Goal: Find specific page/section: Find specific page/section

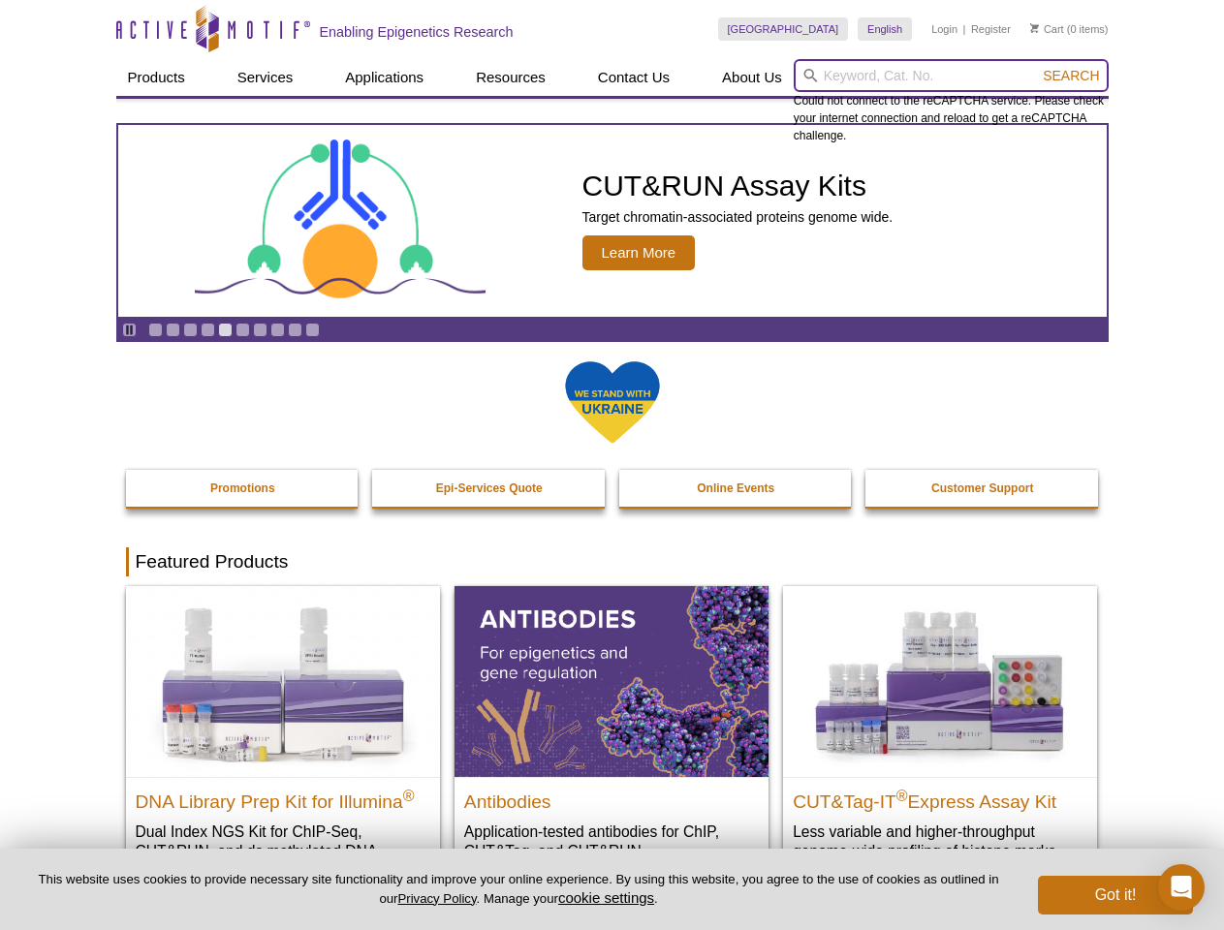
click at [951, 76] on input "search" at bounding box center [951, 75] width 315 height 33
click at [1071, 76] on span "Search" at bounding box center [1071, 76] width 56 height 16
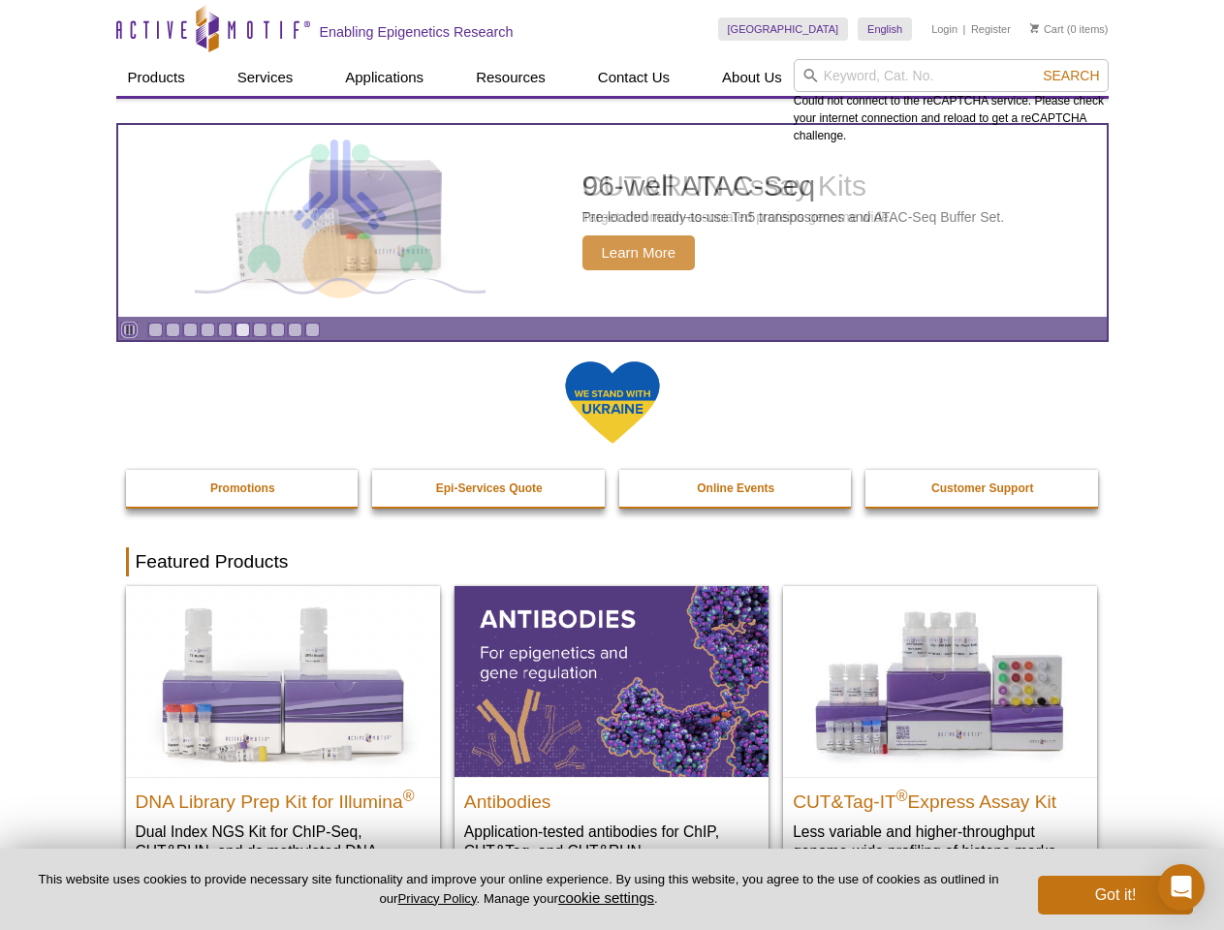
click at [129, 329] on icon "Pause" at bounding box center [129, 330] width 13 height 13
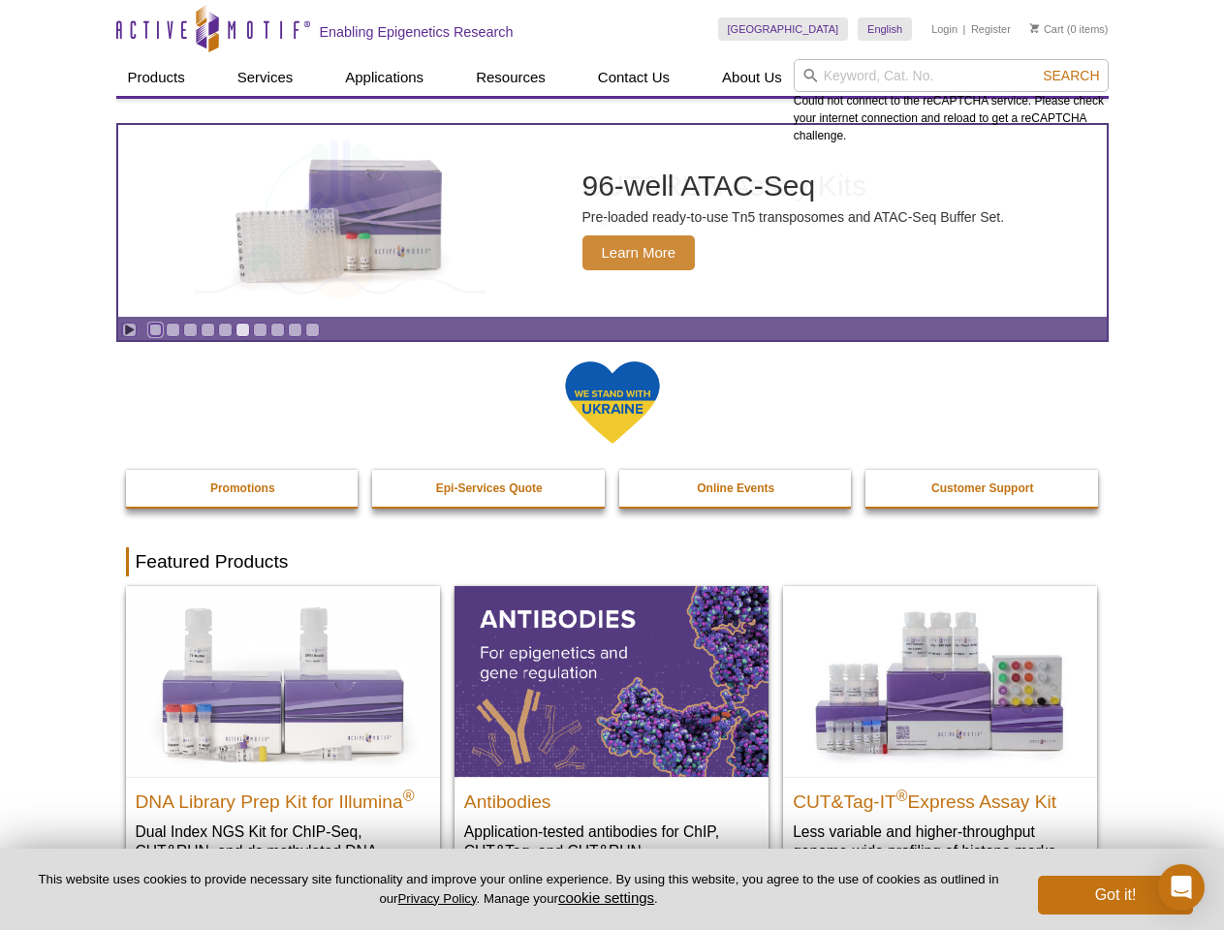
click at [155, 329] on link "Go to slide 1" at bounding box center [155, 330] width 15 height 15
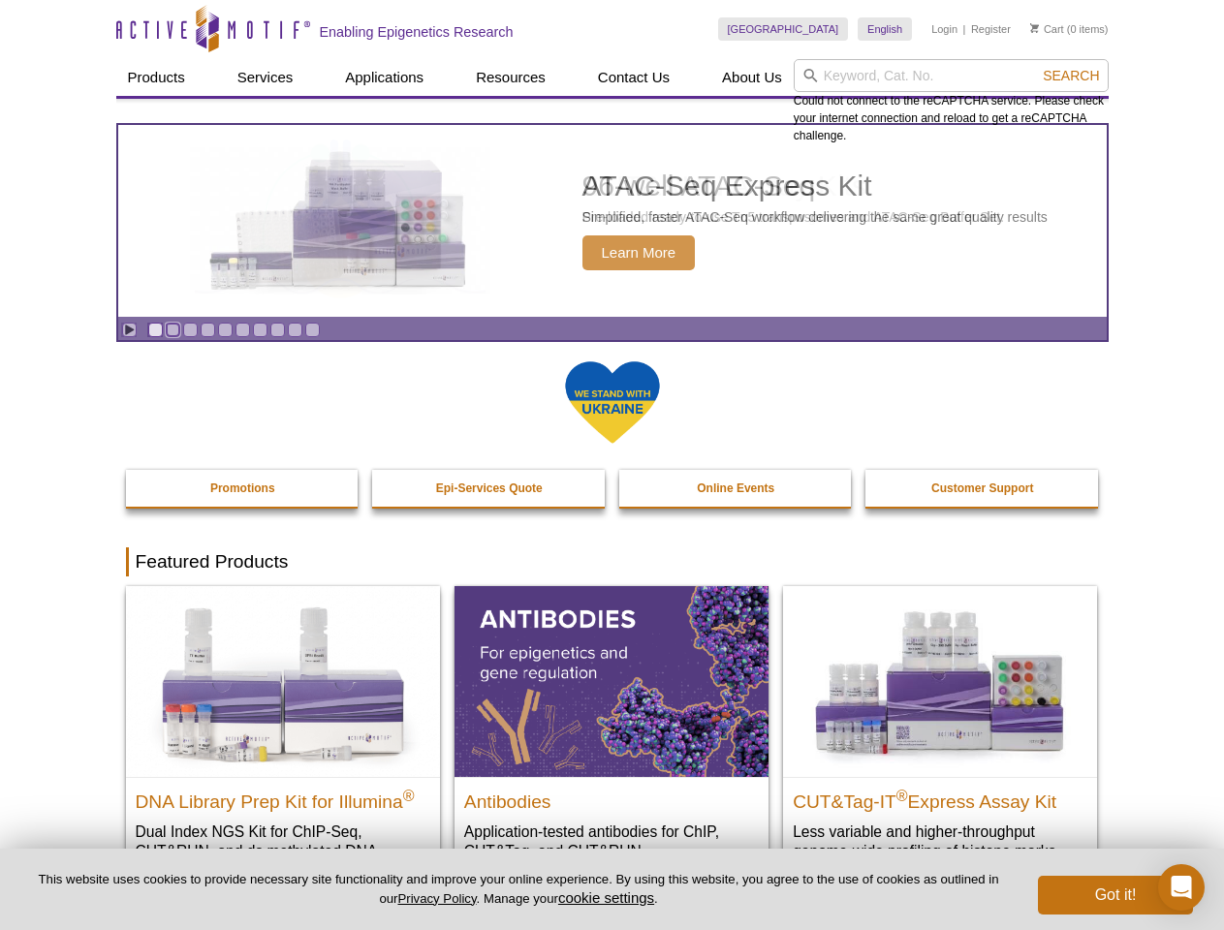
click at [172, 329] on link "Go to slide 2" at bounding box center [173, 330] width 15 height 15
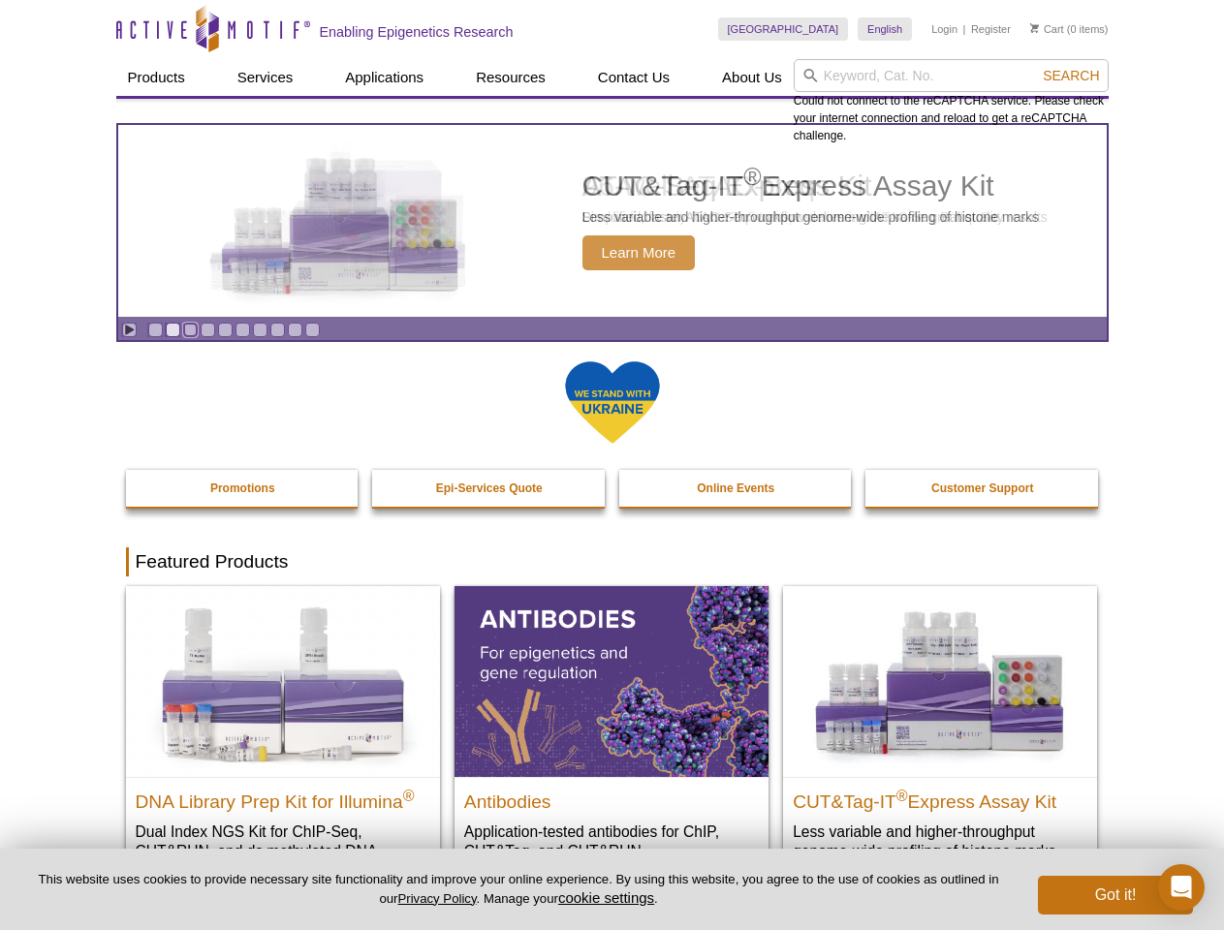
click at [190, 329] on link "Go to slide 3" at bounding box center [190, 330] width 15 height 15
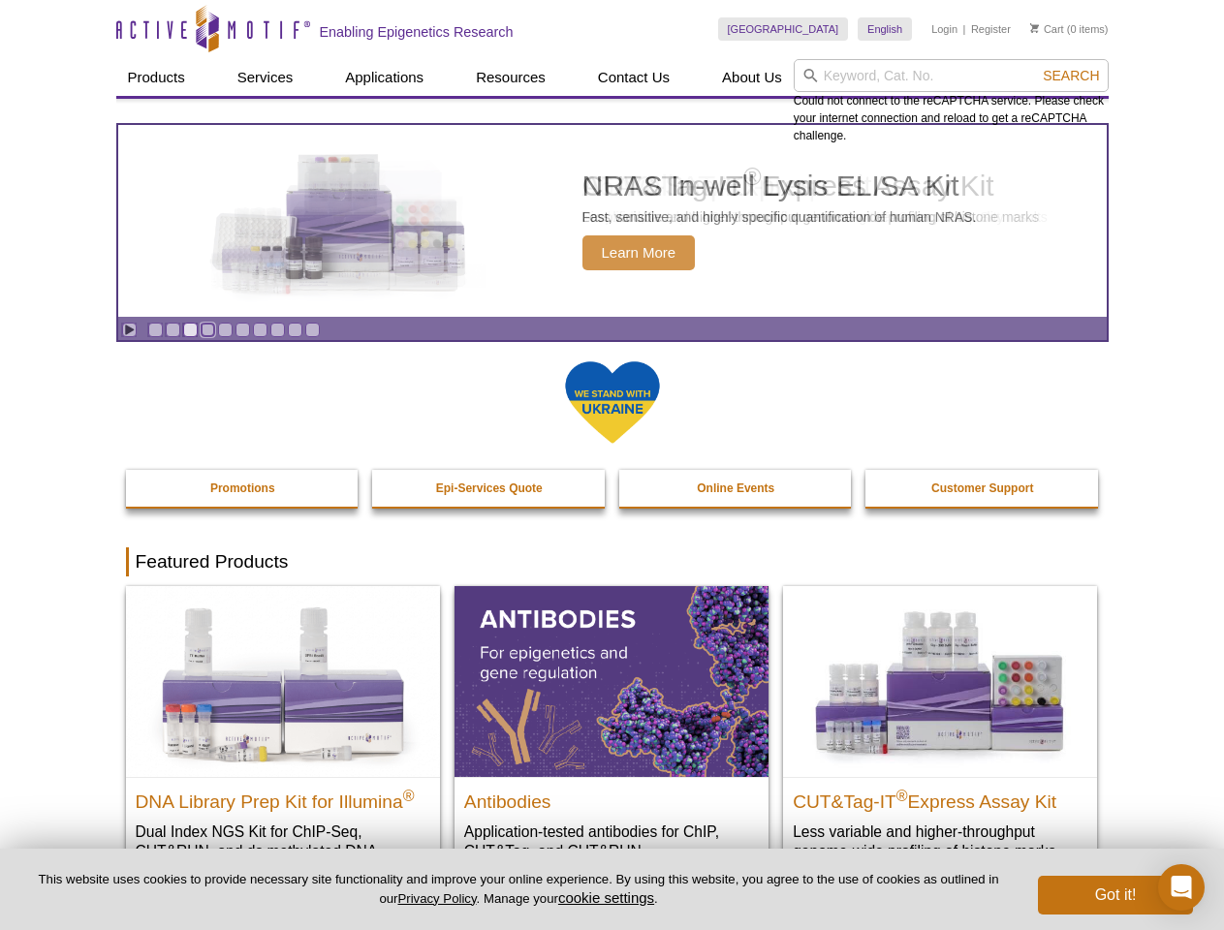
click at [207, 329] on link "Go to slide 4" at bounding box center [208, 330] width 15 height 15
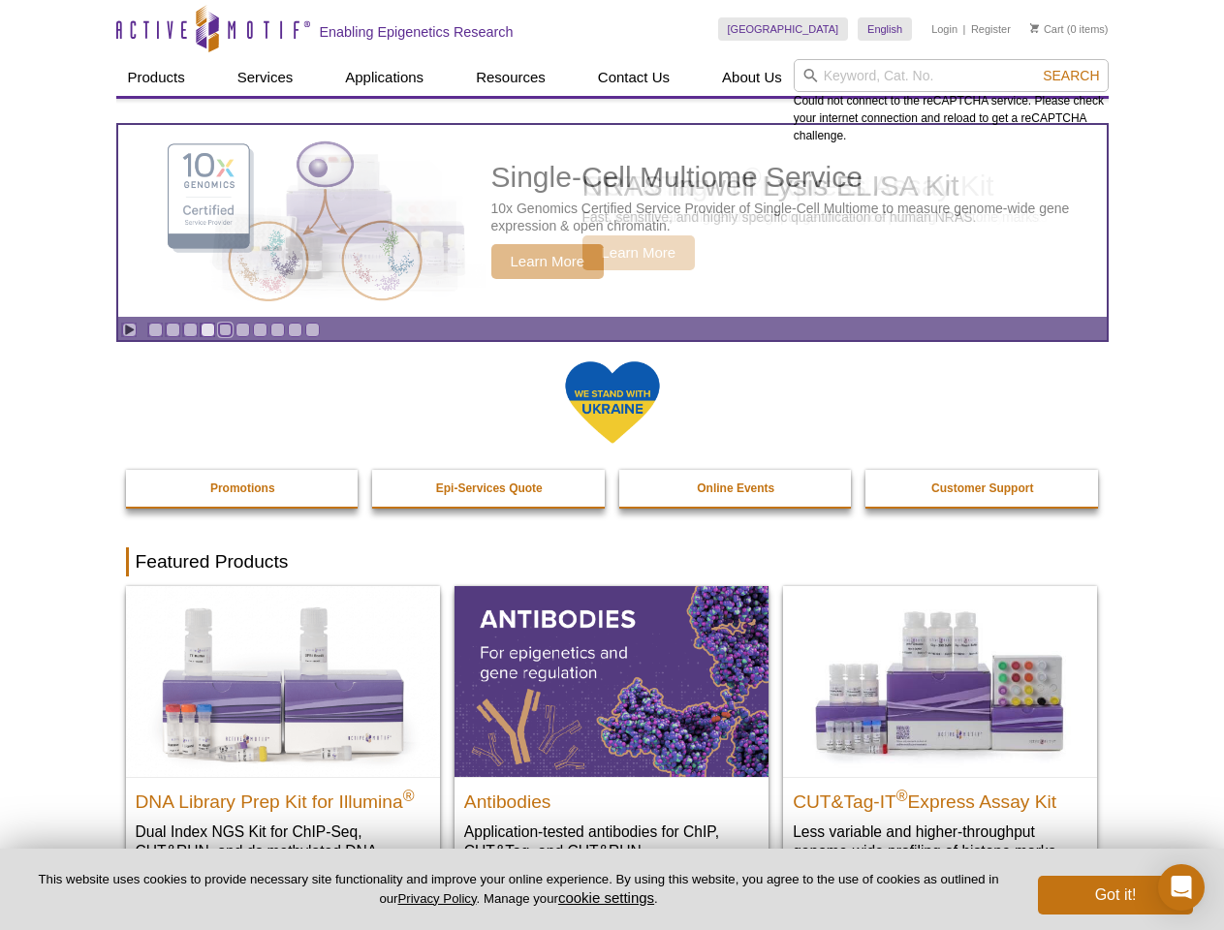
click at [225, 329] on link "Go to slide 5" at bounding box center [225, 330] width 15 height 15
click at [242, 329] on link "Go to slide 6" at bounding box center [242, 330] width 15 height 15
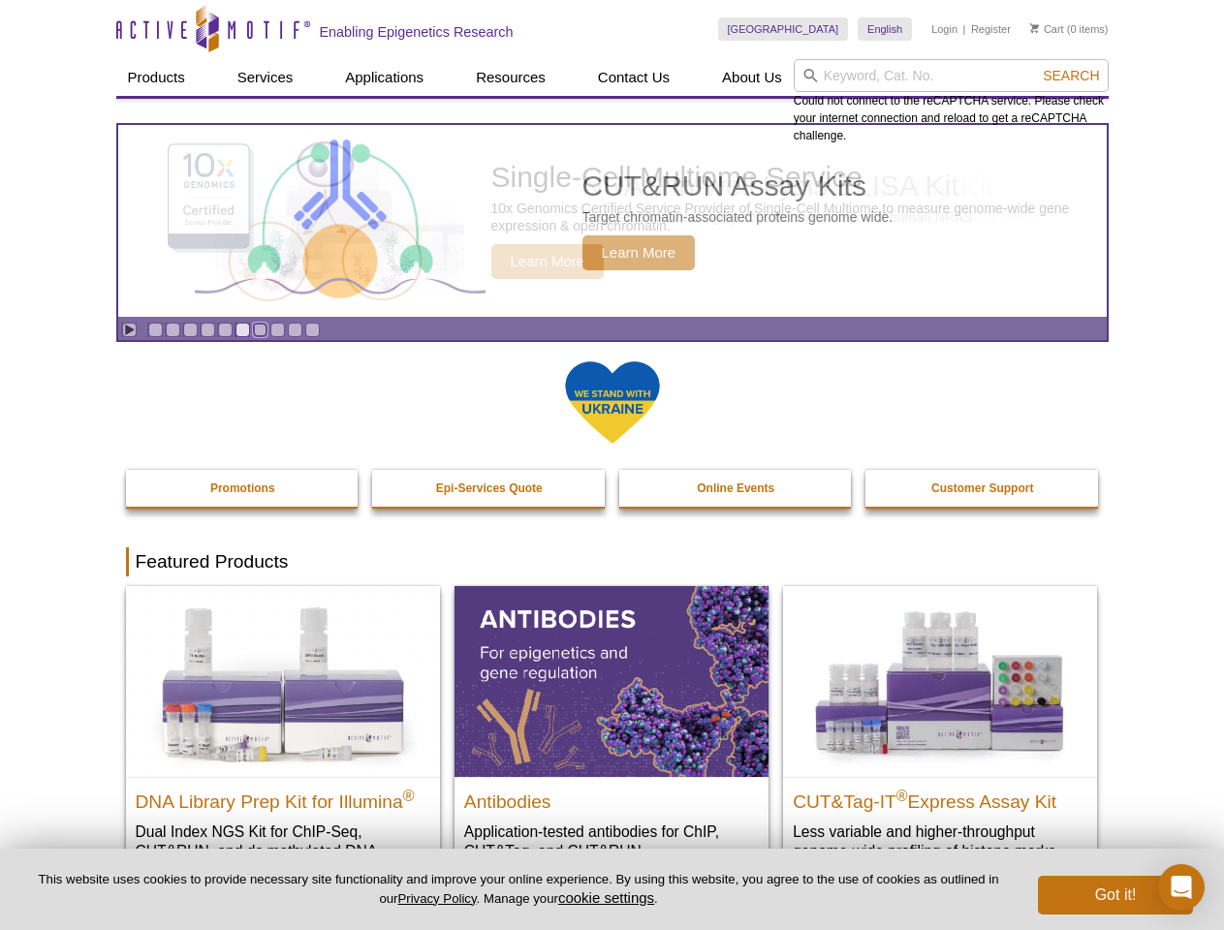
click at [260, 329] on link "Go to slide 7" at bounding box center [260, 330] width 15 height 15
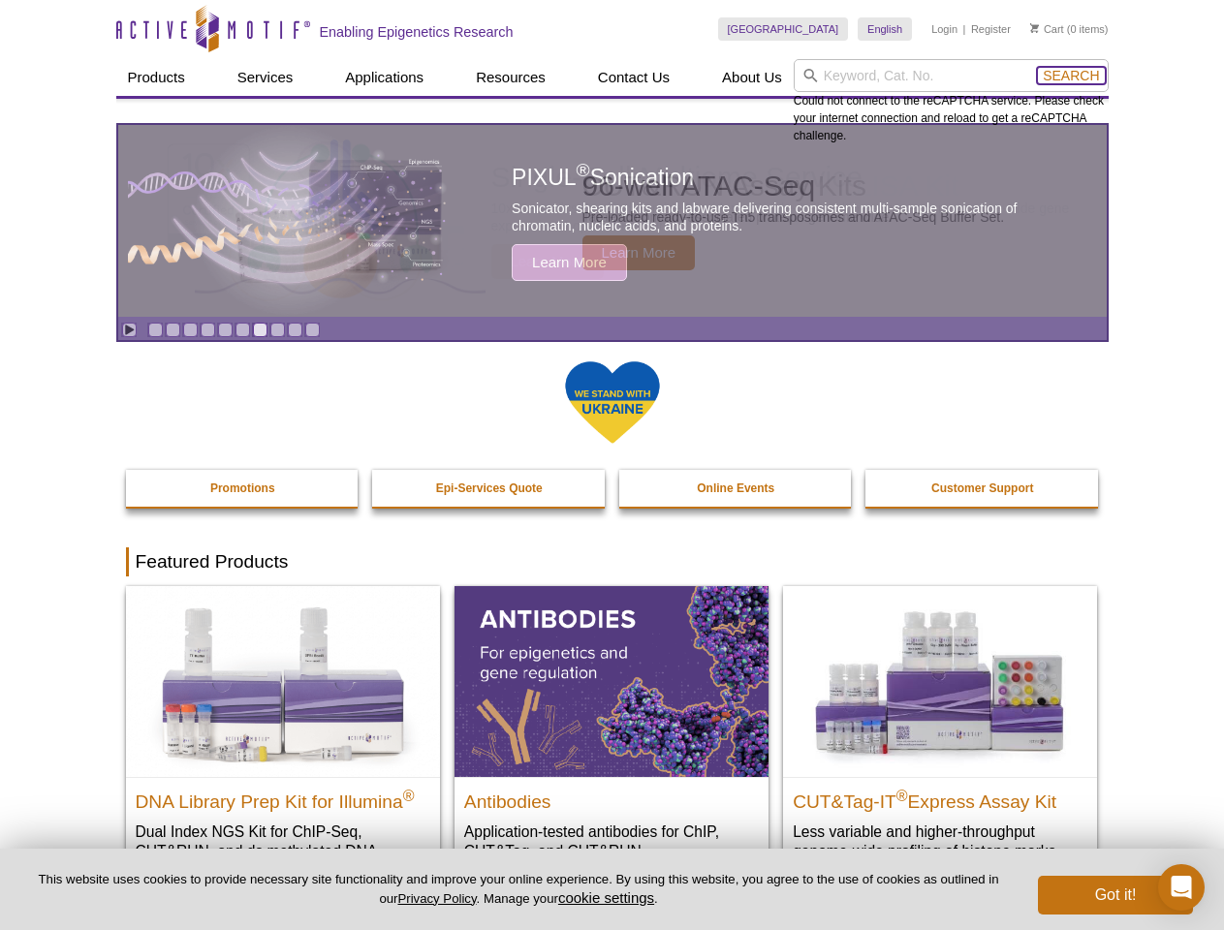
click at [1071, 76] on span "Search" at bounding box center [1071, 76] width 56 height 16
